Goal: Transaction & Acquisition: Subscribe to service/newsletter

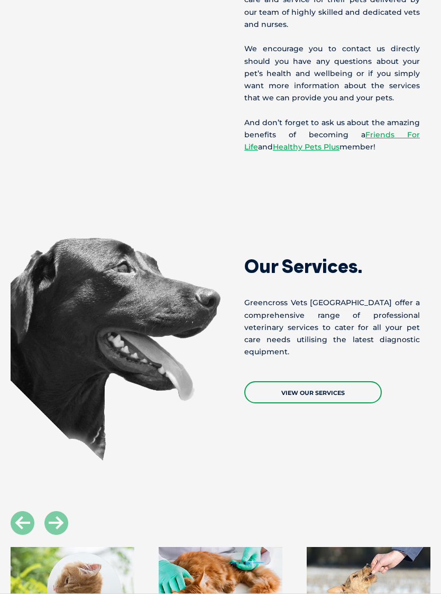
scroll to position [959, 0]
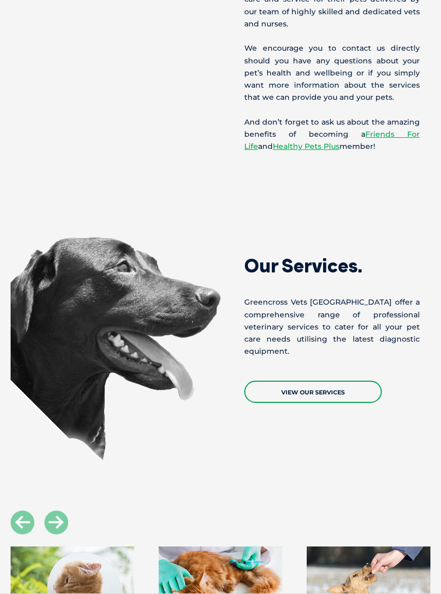
click at [307, 393] on link "View Our Services" at bounding box center [312, 392] width 137 height 22
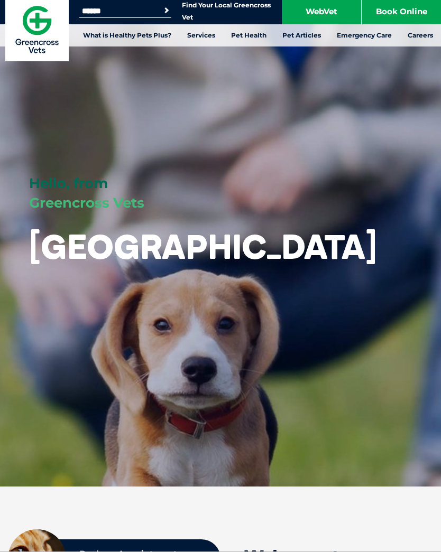
scroll to position [0, 0]
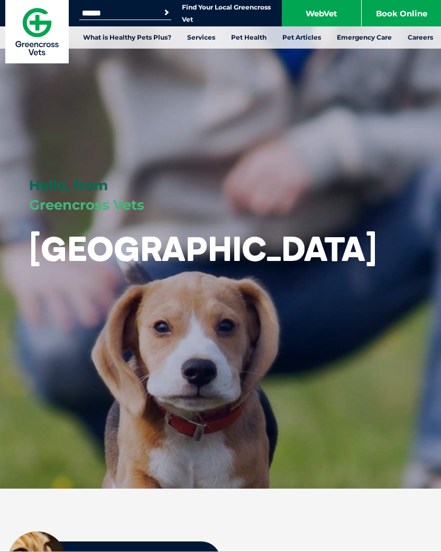
click at [316, 16] on link "WebVet" at bounding box center [321, 13] width 79 height 26
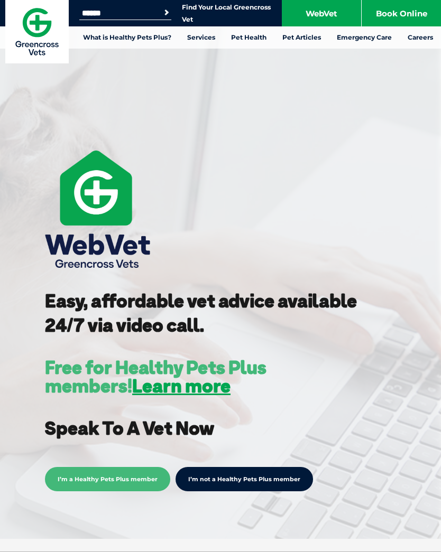
click at [167, 41] on link "What is Healthy Pets Plus?" at bounding box center [127, 37] width 104 height 22
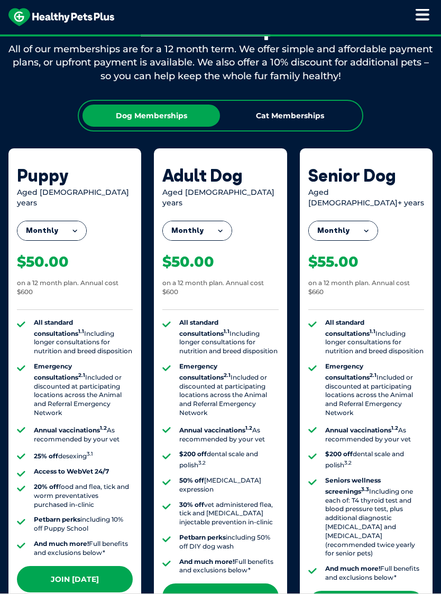
scroll to position [844, 0]
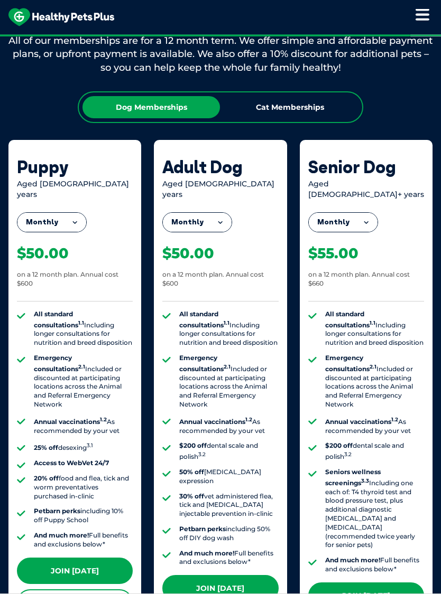
click at [367, 213] on button "Monthly" at bounding box center [343, 222] width 69 height 19
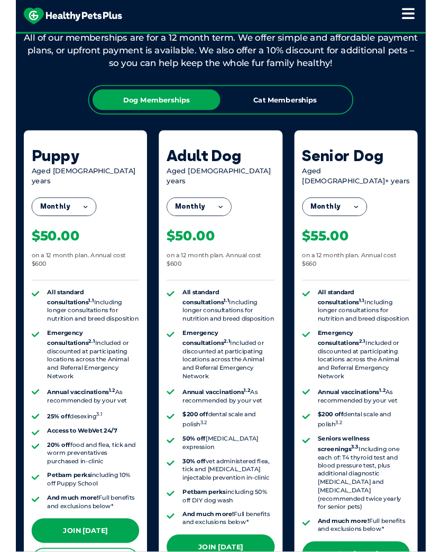
scroll to position [845, 0]
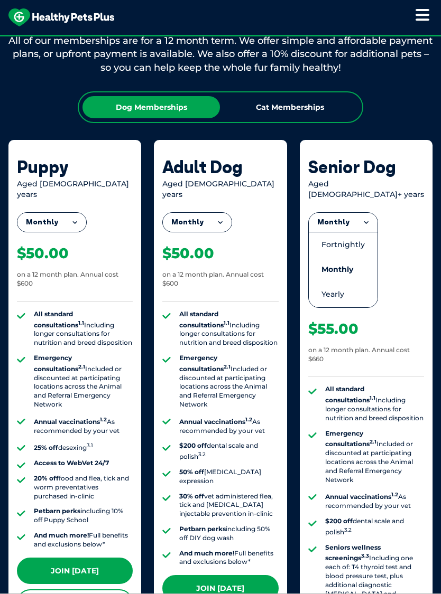
click at [348, 286] on li "Yearly" at bounding box center [343, 294] width 69 height 25
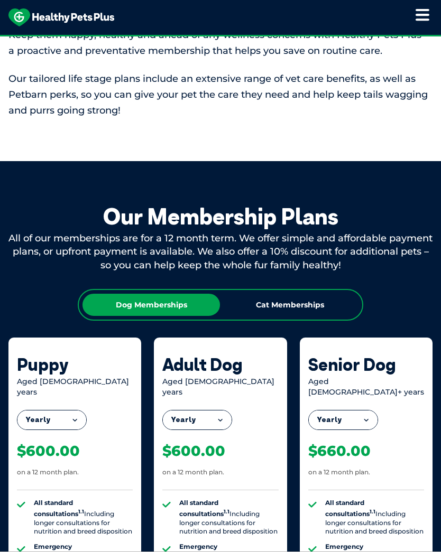
scroll to position [647, 0]
